Goal: Task Accomplishment & Management: Complete application form

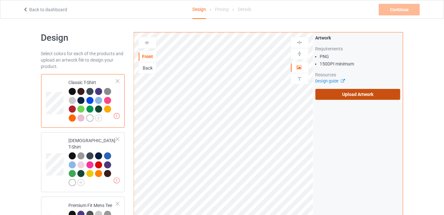
click at [336, 96] on label "Upload Artwork" at bounding box center [357, 94] width 85 height 11
click at [0, 0] on input "Upload Artwork" at bounding box center [0, 0] width 0 height 0
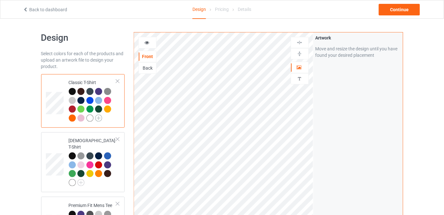
click at [98, 116] on img at bounding box center [98, 118] width 7 height 7
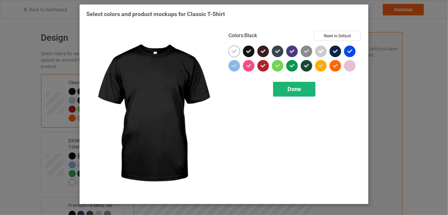
click at [294, 87] on span "Done" at bounding box center [294, 89] width 13 height 7
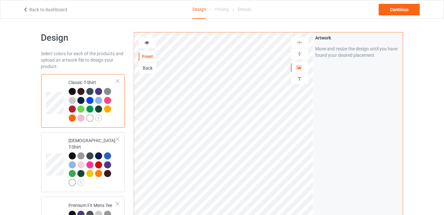
click at [91, 118] on div at bounding box center [89, 118] width 7 height 7
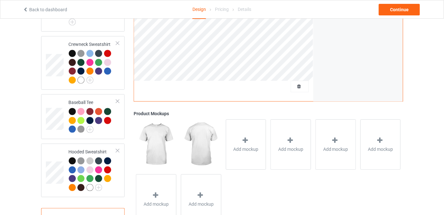
scroll to position [402, 0]
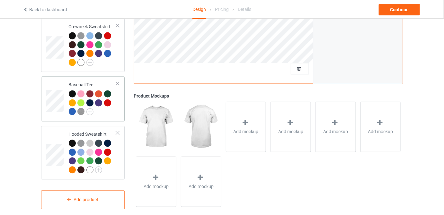
click at [111, 106] on div at bounding box center [93, 104] width 48 height 27
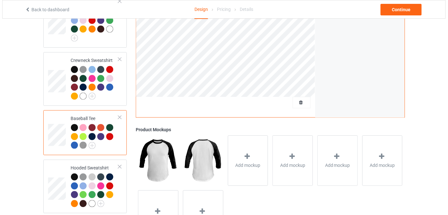
scroll to position [402, 0]
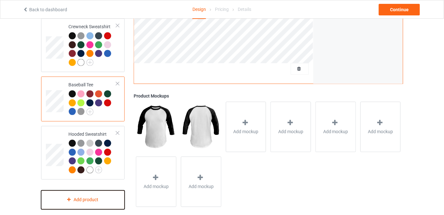
click at [93, 198] on div "Add product" at bounding box center [83, 200] width 84 height 19
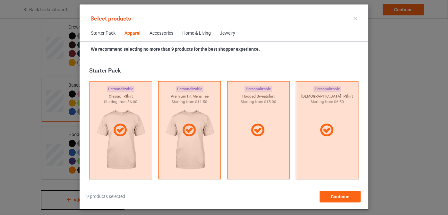
scroll to position [239, 0]
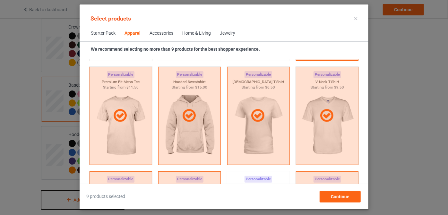
scroll to position [437, 0]
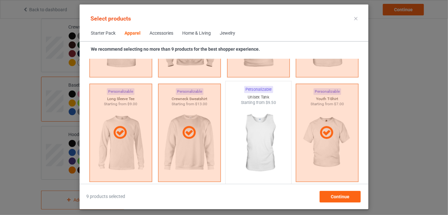
click at [262, 134] on img at bounding box center [258, 143] width 60 height 75
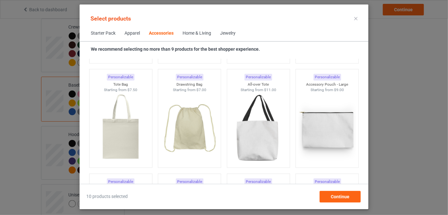
scroll to position [1926, 0]
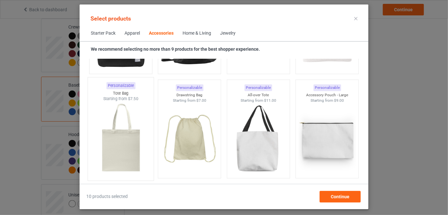
click at [117, 143] on img at bounding box center [121, 139] width 60 height 75
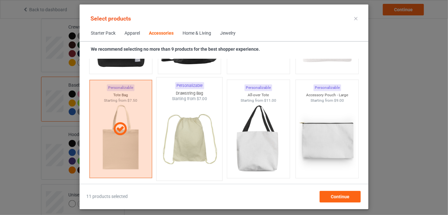
click at [184, 137] on img at bounding box center [190, 139] width 60 height 75
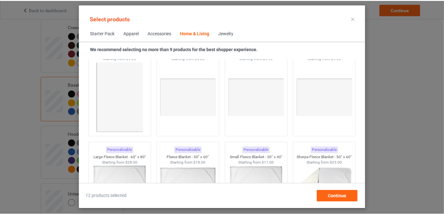
scroll to position [2947, 0]
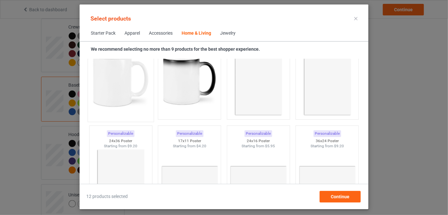
click at [116, 90] on img at bounding box center [121, 80] width 60 height 75
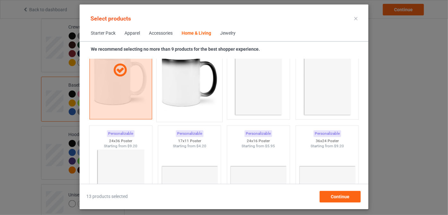
click at [177, 91] on img at bounding box center [190, 80] width 60 height 75
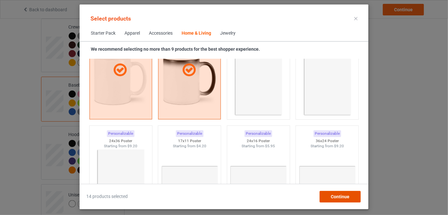
click at [342, 198] on span "Continue" at bounding box center [340, 196] width 19 height 5
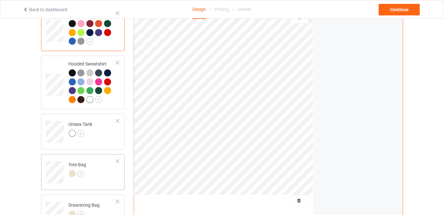
scroll to position [489, 0]
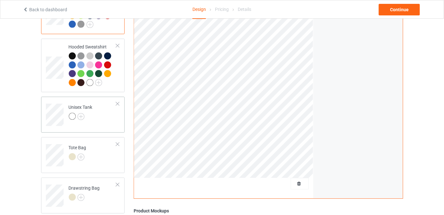
click at [104, 114] on td "Unisex Tank" at bounding box center [92, 112] width 55 height 27
click at [84, 113] on img at bounding box center [80, 116] width 7 height 7
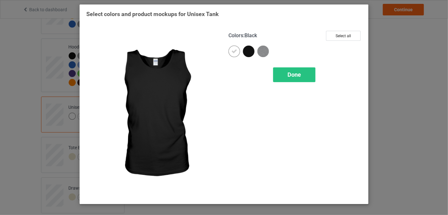
click at [246, 52] on div at bounding box center [249, 52] width 12 height 12
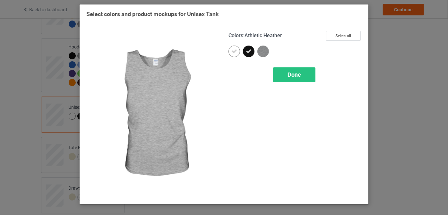
click at [263, 53] on img at bounding box center [263, 52] width 12 height 12
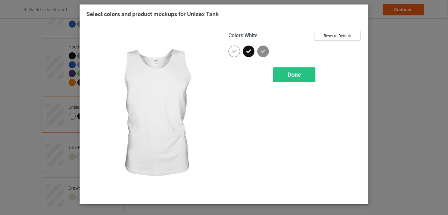
click at [236, 53] on icon at bounding box center [234, 51] width 6 height 6
click at [235, 53] on div at bounding box center [235, 52] width 12 height 12
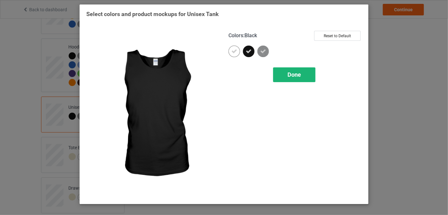
click at [294, 74] on span "Done" at bounding box center [294, 74] width 13 height 7
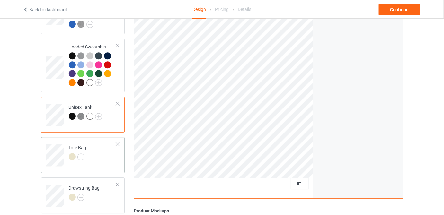
click at [85, 153] on div at bounding box center [78, 157] width 18 height 9
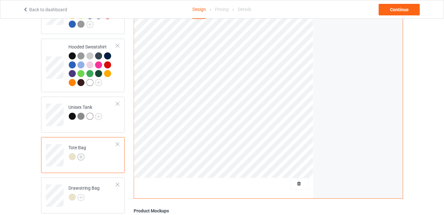
click at [82, 153] on img at bounding box center [80, 156] width 7 height 7
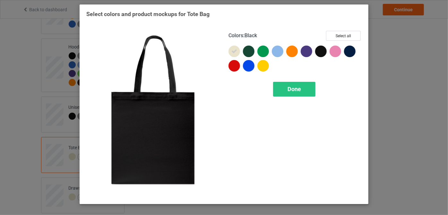
click at [322, 51] on div at bounding box center [321, 52] width 12 height 12
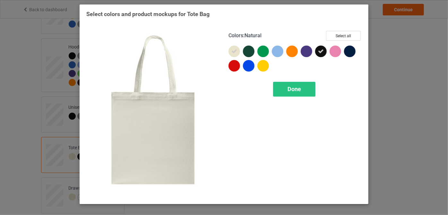
click at [232, 51] on icon at bounding box center [234, 51] width 6 height 6
click at [236, 50] on div at bounding box center [235, 52] width 12 height 12
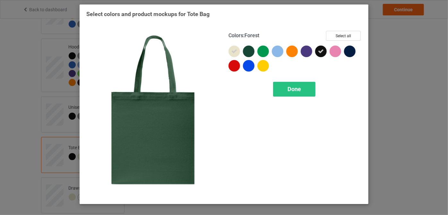
click at [248, 51] on div at bounding box center [249, 52] width 12 height 12
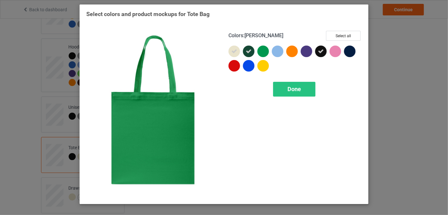
click at [262, 51] on div at bounding box center [263, 52] width 12 height 12
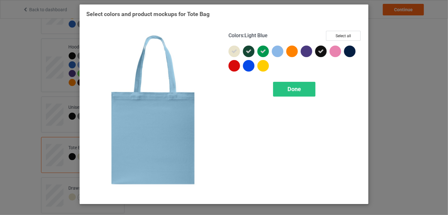
click at [278, 52] on div at bounding box center [278, 52] width 12 height 12
click at [293, 51] on div at bounding box center [292, 52] width 12 height 12
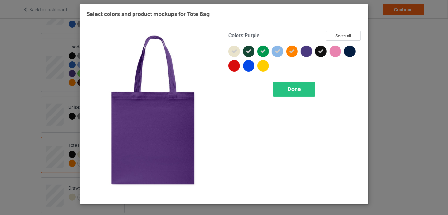
click at [307, 51] on div at bounding box center [307, 52] width 12 height 12
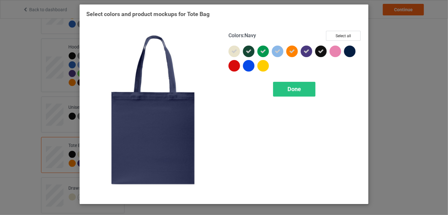
click at [351, 53] on div at bounding box center [350, 52] width 12 height 12
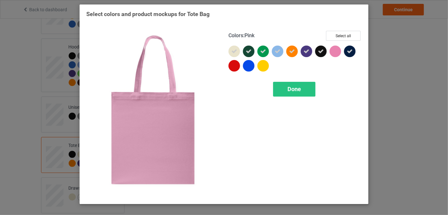
click at [336, 54] on div at bounding box center [336, 52] width 12 height 12
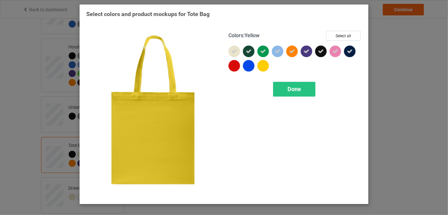
click at [264, 67] on div at bounding box center [263, 66] width 12 height 12
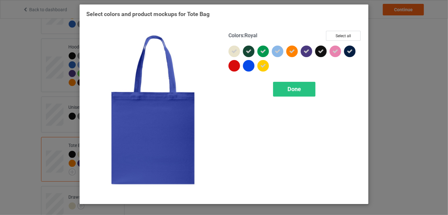
click at [250, 67] on div at bounding box center [249, 66] width 12 height 12
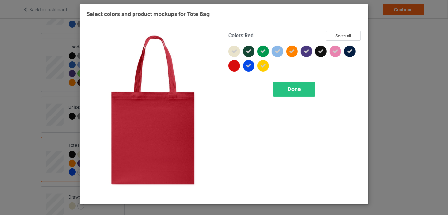
click at [234, 67] on div at bounding box center [235, 66] width 12 height 12
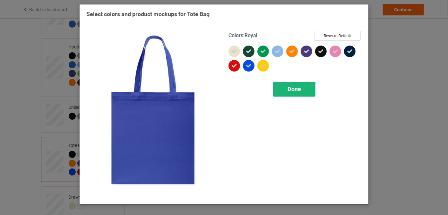
click at [295, 90] on span "Done" at bounding box center [294, 89] width 13 height 7
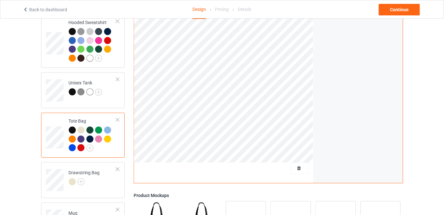
scroll to position [519, 0]
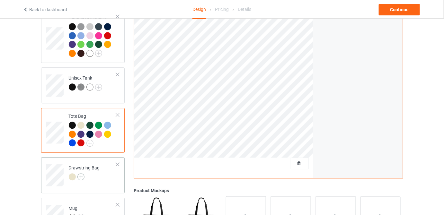
click at [82, 173] on img at bounding box center [80, 176] width 7 height 7
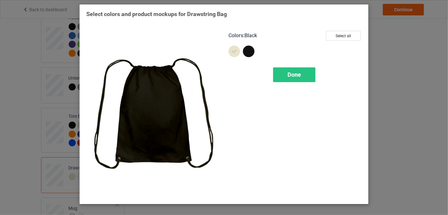
click at [252, 52] on div at bounding box center [249, 52] width 12 height 12
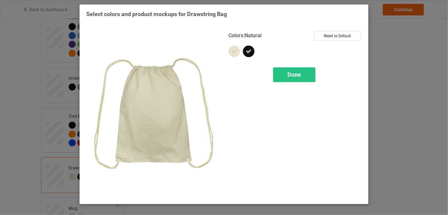
click at [238, 52] on div at bounding box center [235, 52] width 12 height 12
click at [236, 49] on div at bounding box center [235, 52] width 12 height 12
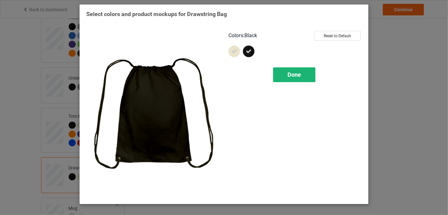
click at [294, 76] on span "Done" at bounding box center [294, 74] width 13 height 7
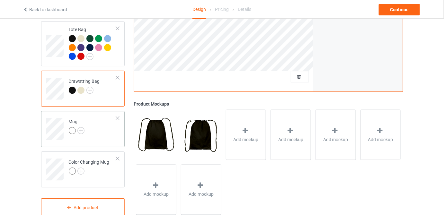
scroll to position [613, 0]
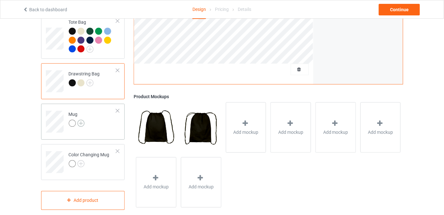
click at [79, 120] on img at bounding box center [80, 123] width 7 height 7
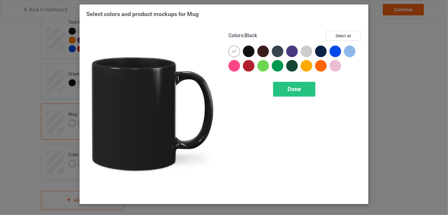
click at [249, 51] on div at bounding box center [249, 52] width 12 height 12
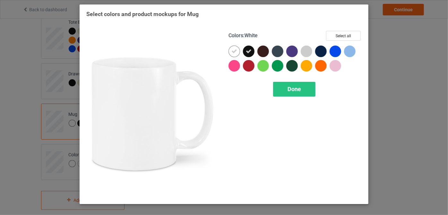
click at [237, 51] on div at bounding box center [235, 52] width 12 height 12
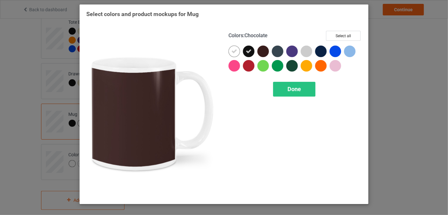
drag, startPoint x: 264, startPoint y: 51, endPoint x: 282, endPoint y: 51, distance: 17.3
click at [264, 51] on div at bounding box center [263, 52] width 12 height 12
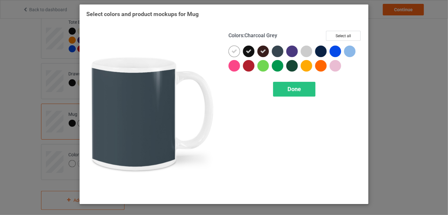
click at [282, 51] on div at bounding box center [278, 52] width 12 height 12
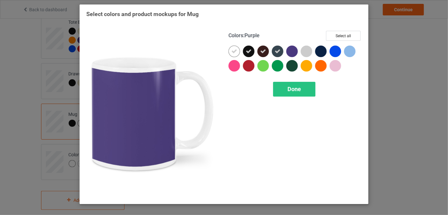
click at [294, 51] on div at bounding box center [292, 52] width 12 height 12
click at [309, 51] on div at bounding box center [307, 52] width 12 height 12
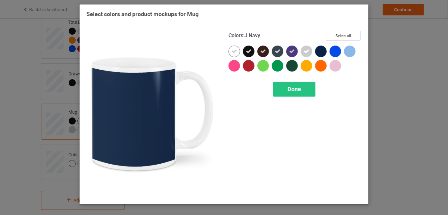
click at [323, 49] on div at bounding box center [321, 52] width 12 height 12
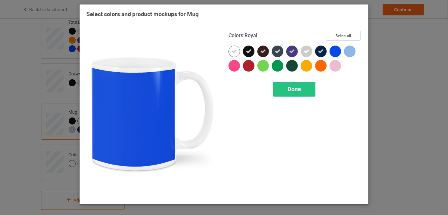
click at [335, 49] on div at bounding box center [336, 52] width 12 height 12
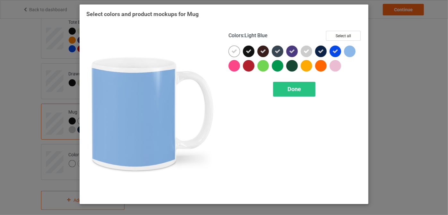
click at [352, 52] on div at bounding box center [350, 52] width 12 height 12
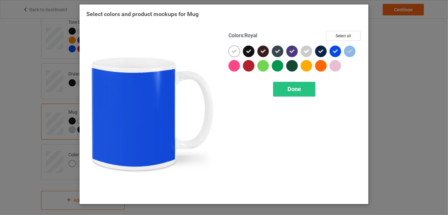
click at [341, 29] on div "Colors : Royal Select all Done" at bounding box center [295, 114] width 142 height 176
click at [341, 36] on button "Select all" at bounding box center [343, 36] width 35 height 10
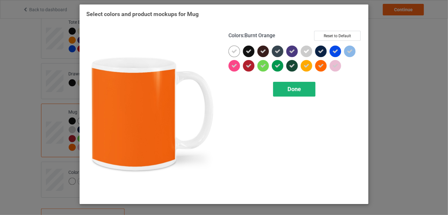
click at [307, 89] on div "Done" at bounding box center [294, 89] width 42 height 15
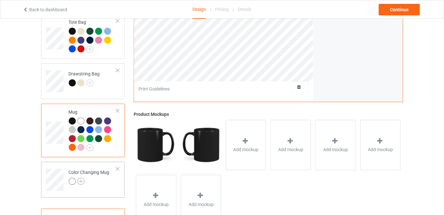
click at [81, 178] on img at bounding box center [80, 181] width 7 height 7
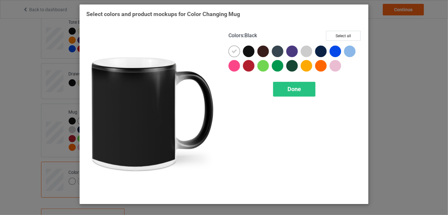
click at [244, 53] on div at bounding box center [249, 52] width 12 height 12
click at [237, 52] on icon at bounding box center [234, 51] width 6 height 6
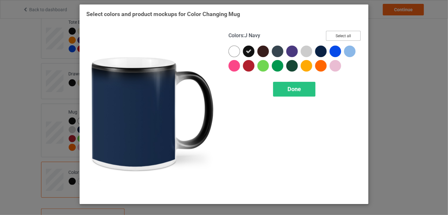
click at [349, 35] on button "Select all" at bounding box center [343, 36] width 35 height 10
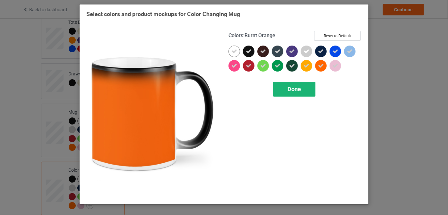
click at [303, 88] on div "Done" at bounding box center [294, 89] width 42 height 15
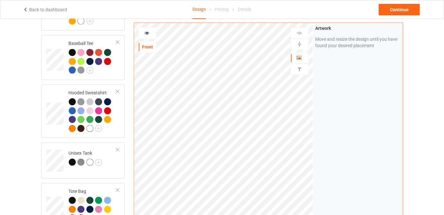
scroll to position [298, 0]
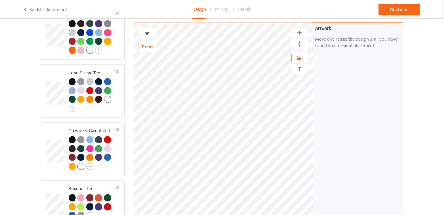
click at [301, 43] on img at bounding box center [299, 44] width 6 height 6
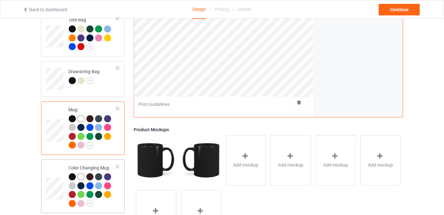
scroll to position [619, 0]
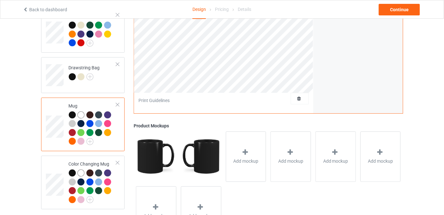
click at [200, 152] on img at bounding box center [201, 157] width 40 height 50
click at [151, 154] on img at bounding box center [156, 157] width 40 height 50
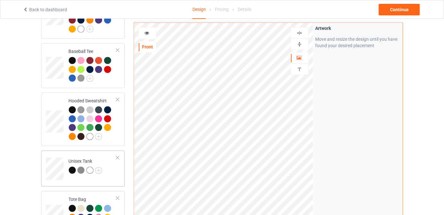
scroll to position [473, 0]
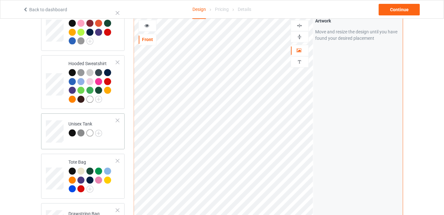
click at [110, 128] on td "Unisex Tank" at bounding box center [92, 129] width 55 height 27
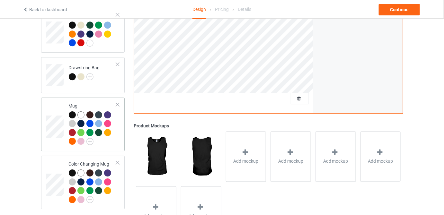
click at [96, 103] on div "Mug" at bounding box center [93, 124] width 48 height 42
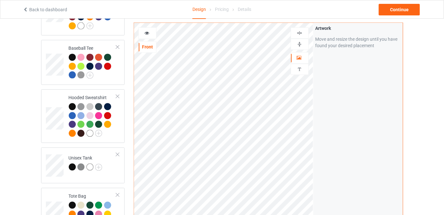
scroll to position [385, 0]
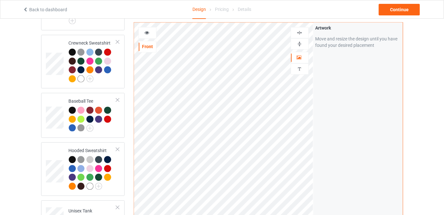
click at [148, 48] on div "Front" at bounding box center [147, 47] width 17 height 6
click at [144, 32] on div at bounding box center [147, 33] width 17 height 6
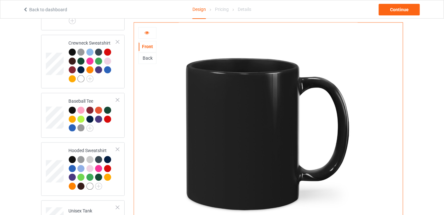
click at [149, 57] on div "Back" at bounding box center [147, 58] width 17 height 6
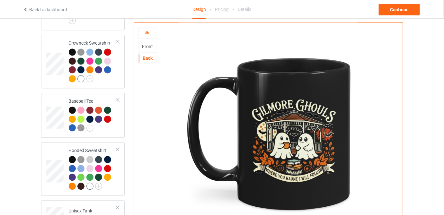
click at [147, 45] on div "Front" at bounding box center [147, 47] width 17 height 6
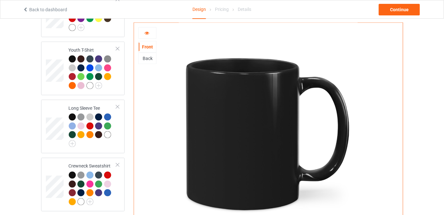
drag, startPoint x: 260, startPoint y: 120, endPoint x: 249, endPoint y: 126, distance: 12.9
click at [260, 120] on img at bounding box center [268, 134] width 179 height 223
click at [234, 137] on img at bounding box center [268, 134] width 179 height 223
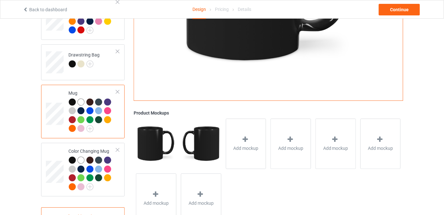
scroll to position [648, 0]
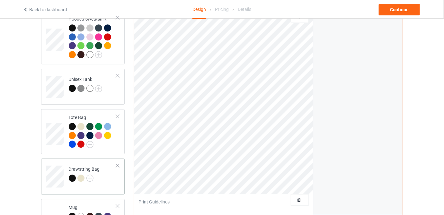
scroll to position [560, 0]
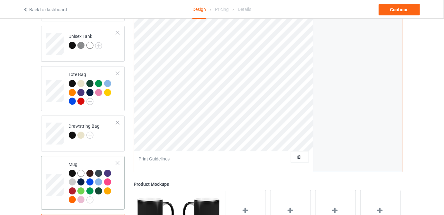
click at [82, 170] on div at bounding box center [80, 173] width 7 height 7
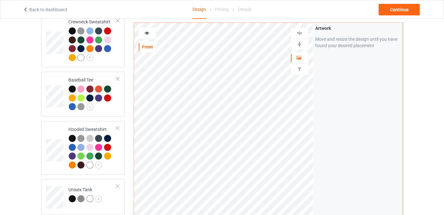
scroll to position [327, 0]
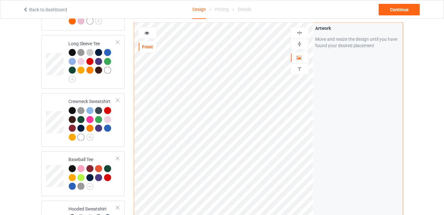
click at [148, 35] on div at bounding box center [147, 33] width 17 height 6
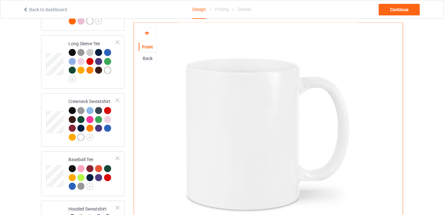
click at [148, 59] on div "Back" at bounding box center [147, 58] width 17 height 6
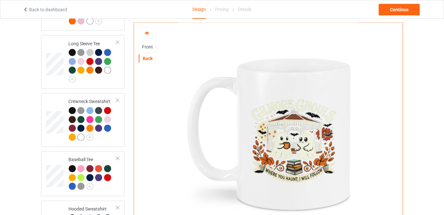
click at [143, 58] on div "Back" at bounding box center [147, 58] width 17 height 6
click at [152, 44] on div "Front" at bounding box center [147, 47] width 17 height 6
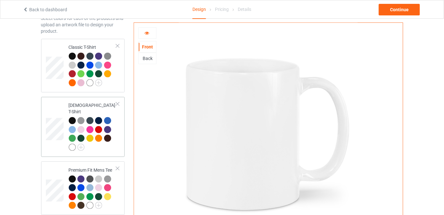
scroll to position [0, 0]
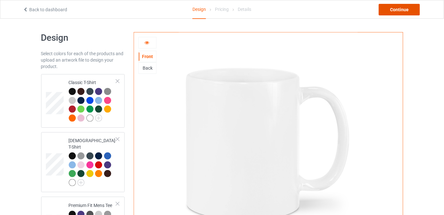
click at [395, 13] on div "Continue" at bounding box center [398, 10] width 41 height 12
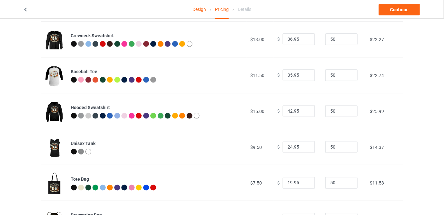
scroll to position [263, 0]
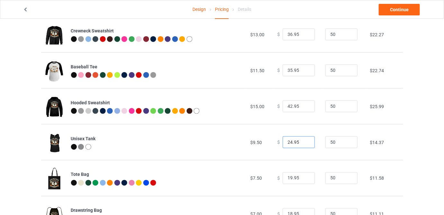
click at [287, 144] on input "24.95" at bounding box center [298, 142] width 32 height 12
click at [288, 144] on input "24.95" at bounding box center [298, 142] width 32 height 12
click at [287, 142] on input "24.95" at bounding box center [298, 142] width 32 height 12
drag, startPoint x: 288, startPoint y: 144, endPoint x: 283, endPoint y: 143, distance: 4.9
click at [283, 143] on input "29.95" at bounding box center [298, 142] width 32 height 12
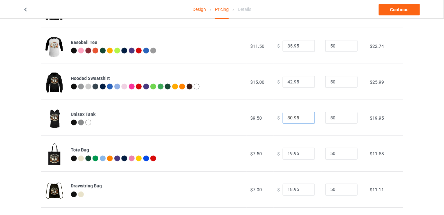
scroll to position [292, 0]
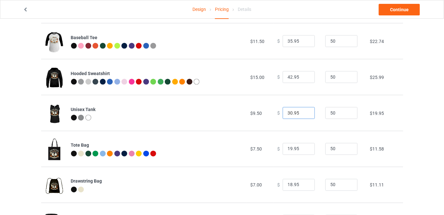
type input "30.95"
click at [284, 149] on input "19.95" at bounding box center [298, 149] width 32 height 12
drag, startPoint x: 288, startPoint y: 148, endPoint x: 283, endPoint y: 148, distance: 5.5
click at [283, 148] on input "19.95" at bounding box center [298, 149] width 32 height 12
type input "26.95"
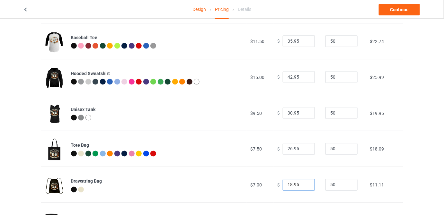
drag, startPoint x: 289, startPoint y: 186, endPoint x: 284, endPoint y: 186, distance: 5.2
click at [284, 186] on input "18.95" at bounding box center [298, 185] width 32 height 12
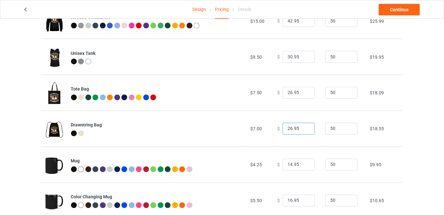
scroll to position [365, 0]
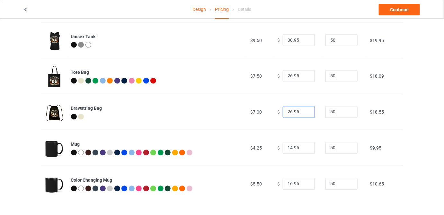
type input "26.95"
click at [284, 150] on input "14.95" at bounding box center [298, 148] width 32 height 12
type input "24.95"
drag, startPoint x: 286, startPoint y: 185, endPoint x: 280, endPoint y: 185, distance: 5.5
click at [282, 185] on input "16.95" at bounding box center [298, 184] width 32 height 12
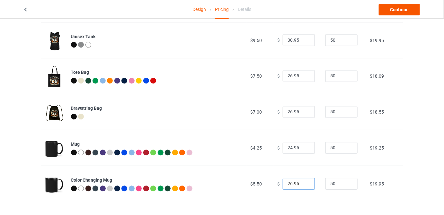
type input "26.95"
click at [397, 11] on link "Continue" at bounding box center [398, 10] width 41 height 12
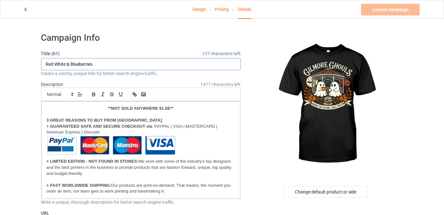
drag, startPoint x: 95, startPoint y: 66, endPoint x: 0, endPoint y: 65, distance: 95.3
paste input "[PERSON_NAME] Ghoul"
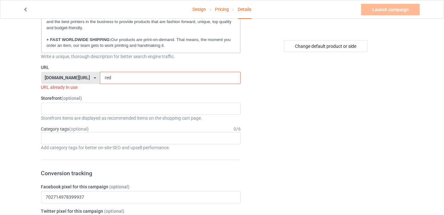
type input "[PERSON_NAME] Ghouls"
drag, startPoint x: 119, startPoint y: 76, endPoint x: 95, endPoint y: 76, distance: 24.1
click at [95, 76] on div "[DOMAIN_NAME][URL] [DOMAIN_NAME][URL] [DOMAIN_NAME][URL] 61df7d81cb8abe00337b6a…" at bounding box center [141, 78] width 200 height 12
paste input "[PERSON_NAME] Ghouls"
click at [126, 77] on input "[PERSON_NAME] Ghouls" at bounding box center [170, 78] width 141 height 12
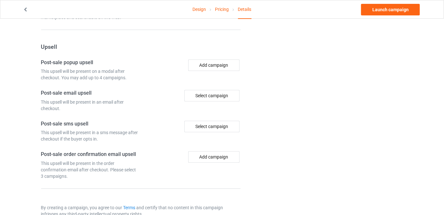
scroll to position [536, 0]
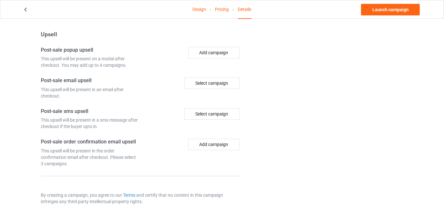
type input "[PERSON_NAME]-Ghouls"
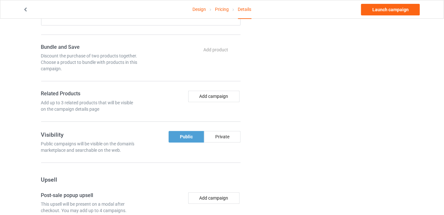
scroll to position [273, 0]
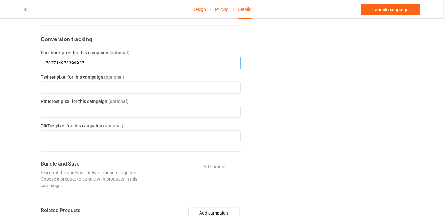
click at [106, 61] on input "702714978399937" at bounding box center [141, 63] width 200 height 12
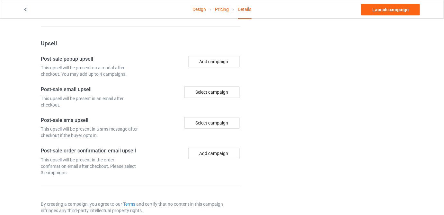
scroll to position [536, 0]
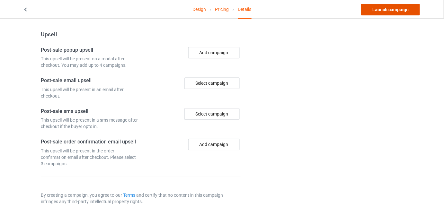
click at [399, 12] on link "Launch campaign" at bounding box center [390, 10] width 59 height 12
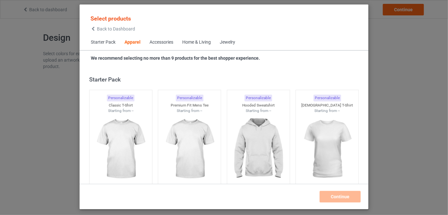
scroll to position [239, 0]
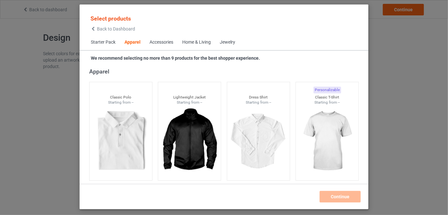
click at [107, 29] on span "Back to Dashboard" at bounding box center [116, 28] width 38 height 5
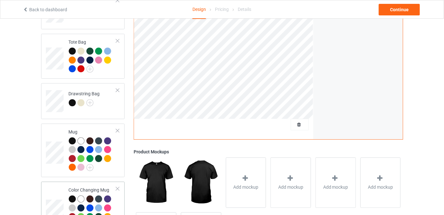
scroll to position [590, 0]
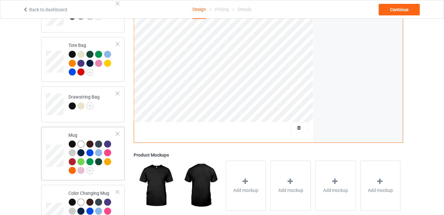
click at [91, 132] on div "Mug" at bounding box center [93, 153] width 48 height 42
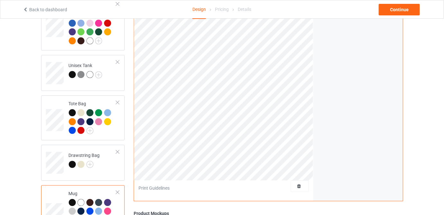
scroll to position [473, 0]
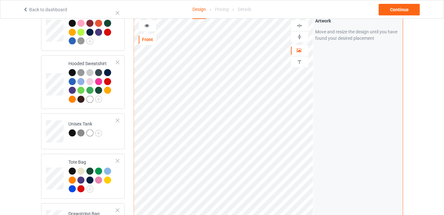
click at [301, 34] on img at bounding box center [299, 37] width 6 height 6
click at [299, 34] on img at bounding box center [299, 37] width 6 height 6
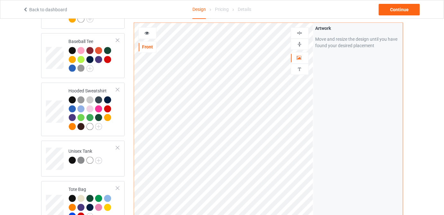
scroll to position [444, 0]
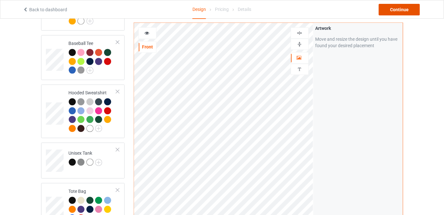
click at [398, 5] on div "Continue" at bounding box center [398, 10] width 41 height 12
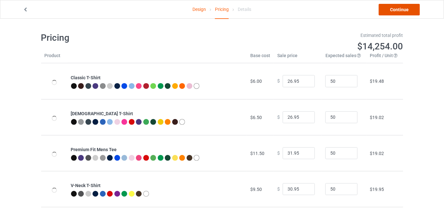
click at [402, 10] on link "Continue" at bounding box center [398, 10] width 41 height 12
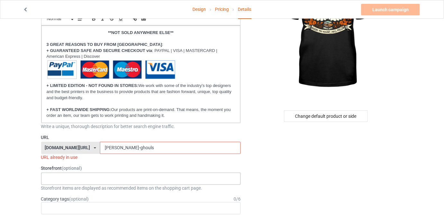
scroll to position [58, 0]
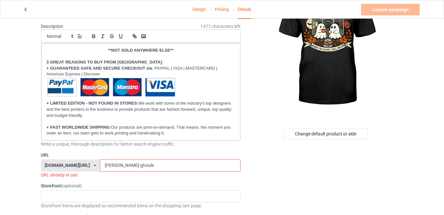
click at [144, 165] on input "gilmore-ghouls" at bounding box center [170, 166] width 141 height 12
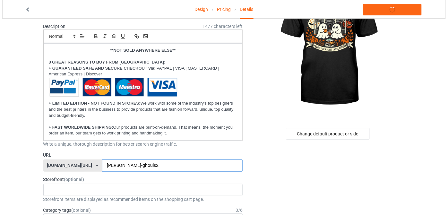
scroll to position [0, 0]
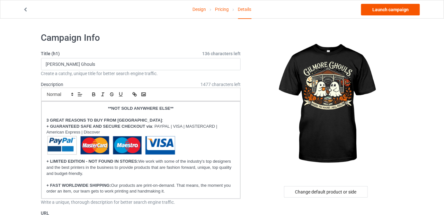
type input "gilmore-ghouls2"
click at [381, 8] on link "Launch campaign" at bounding box center [390, 10] width 59 height 12
